Goal: Transaction & Acquisition: Purchase product/service

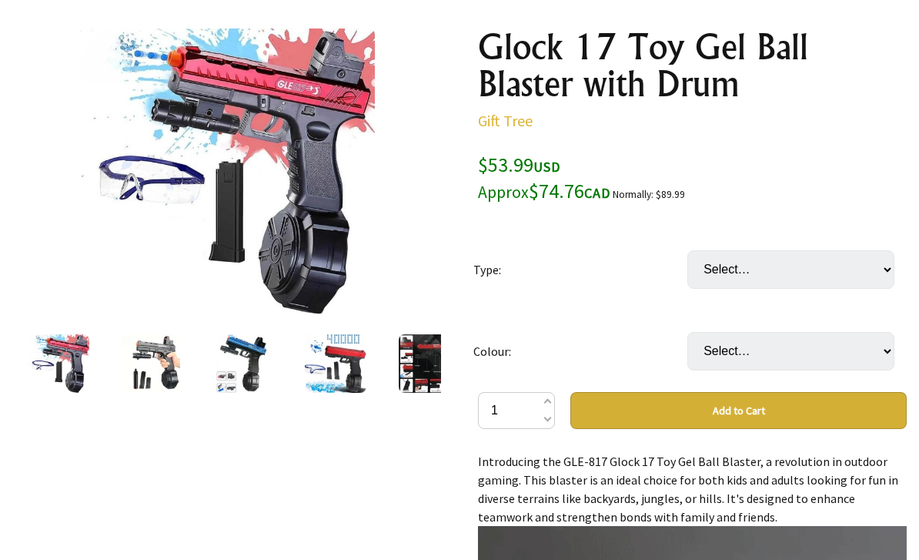
scroll to position [172, 0]
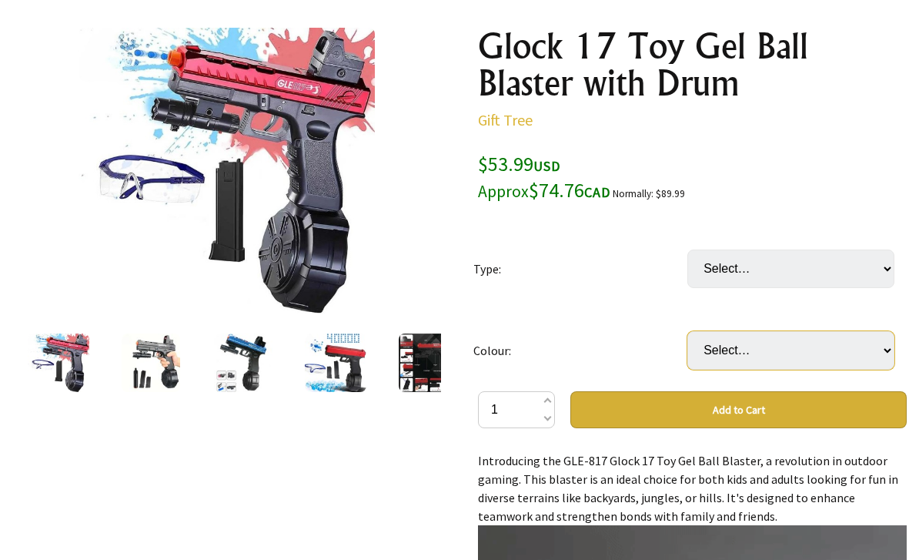
click at [786, 353] on select "Select… Red Blue Black" at bounding box center [791, 350] width 207 height 39
select select "Red"
click at [793, 349] on select "Select… Red Blue Black" at bounding box center [791, 350] width 207 height 39
select select "Black"
click at [792, 349] on select "Select… Red Blue Black" at bounding box center [791, 350] width 207 height 39
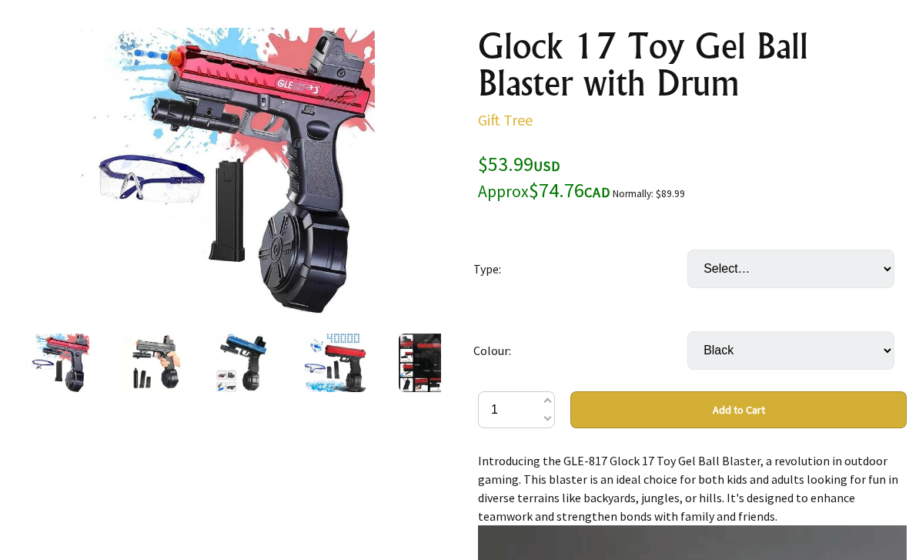
select select "Red"
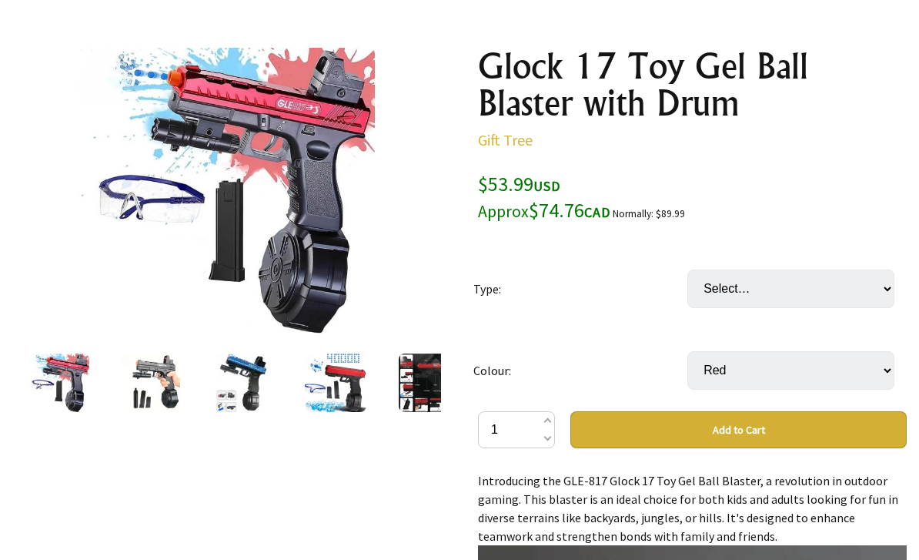
scroll to position [144, 0]
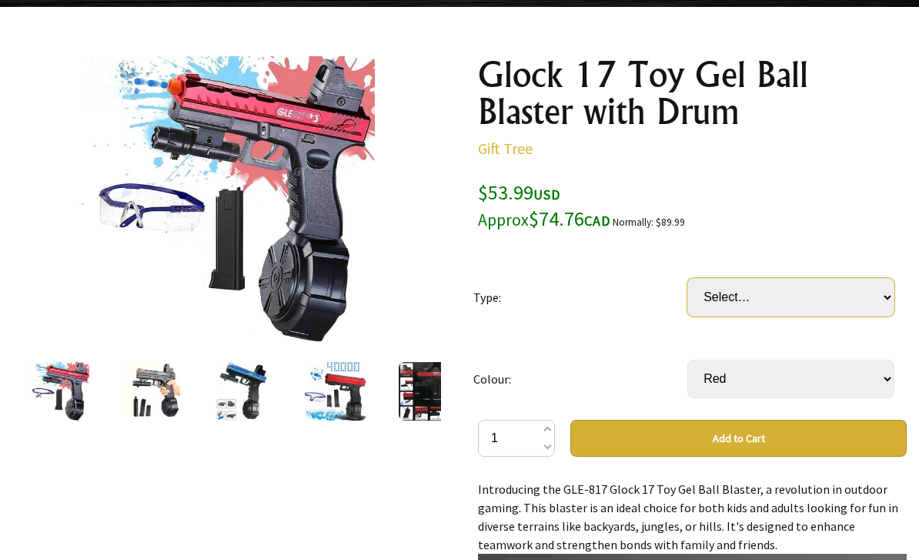
click at [788, 297] on select "Select… Glock 17 Glock 817" at bounding box center [791, 297] width 207 height 39
select select "Glock 817"
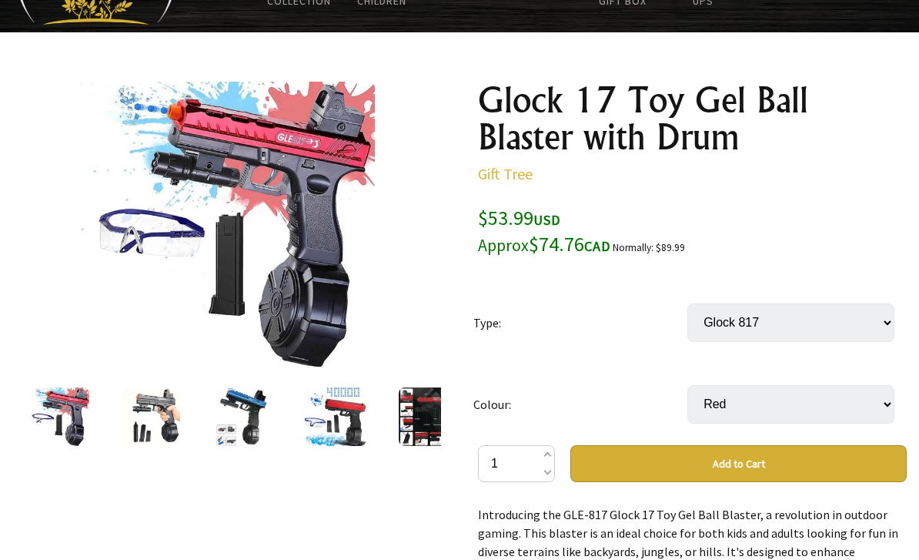
scroll to position [118, 0]
click at [789, 326] on select "Select… Glock 17 Glock 817" at bounding box center [791, 323] width 207 height 39
select select
click at [818, 392] on select "Select… Red Blue Black" at bounding box center [791, 404] width 207 height 39
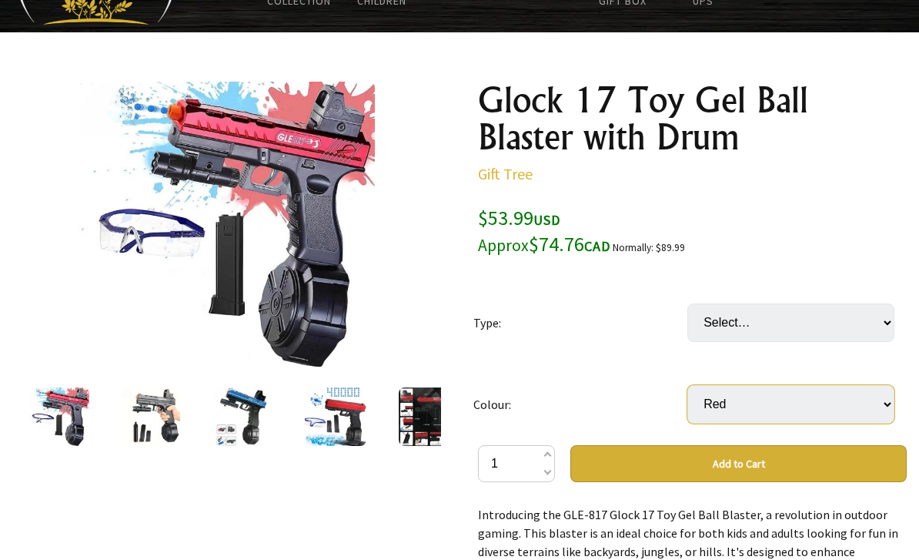
select select
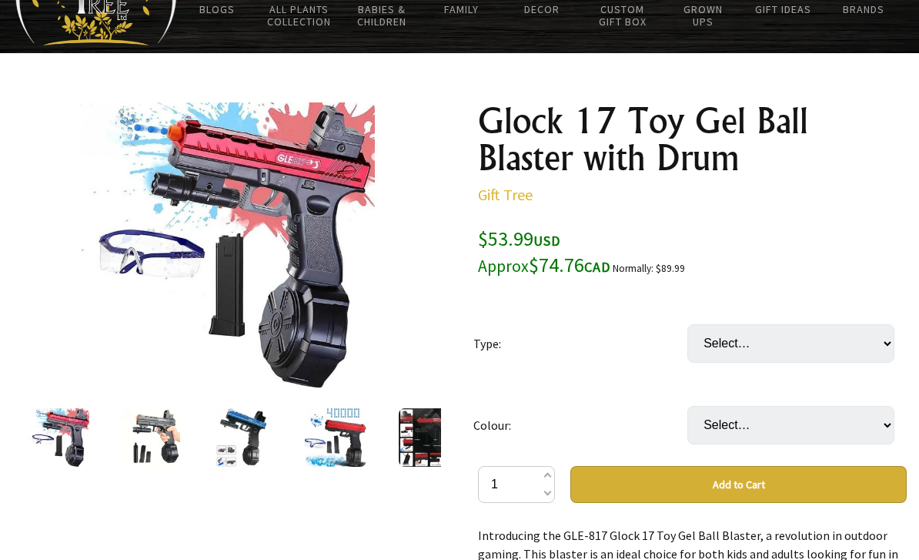
scroll to position [98, 0]
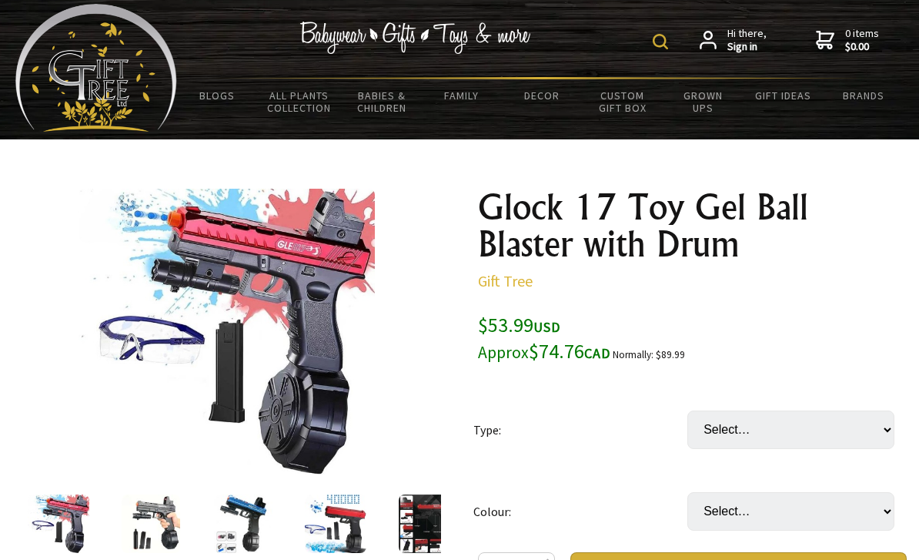
scroll to position [35, 0]
